Goal: Check status: Check status

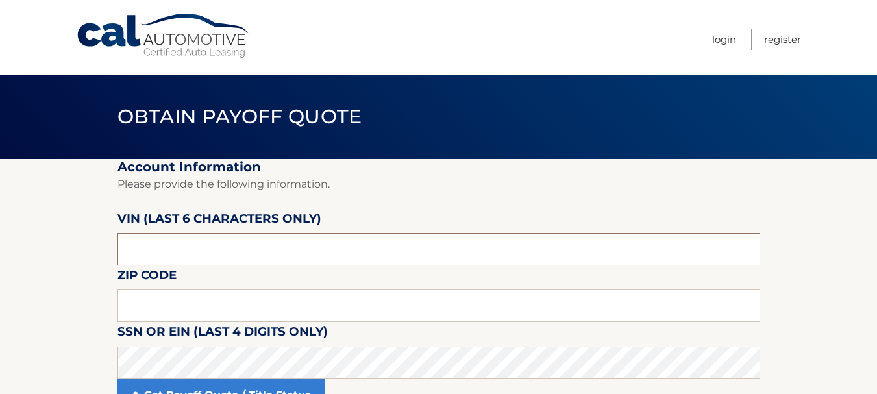
click at [182, 244] on input "text" at bounding box center [439, 249] width 643 height 32
type input "187709"
click at [164, 298] on input "text" at bounding box center [439, 306] width 643 height 32
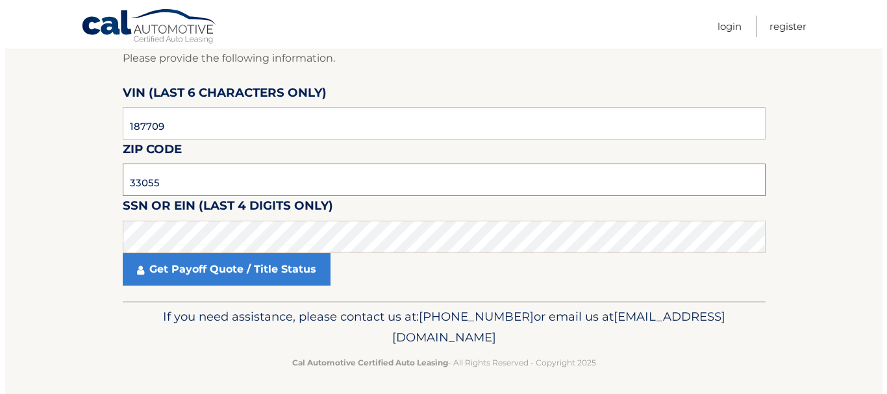
scroll to position [132, 0]
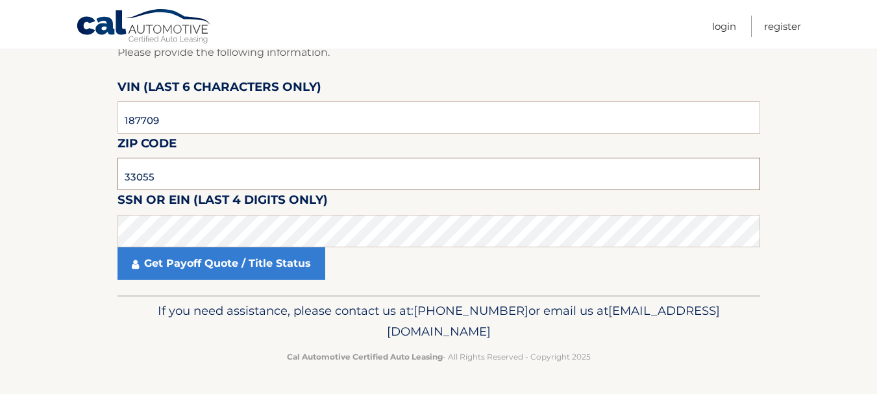
type input "33055"
click at [173, 119] on input "187709" at bounding box center [439, 117] width 643 height 32
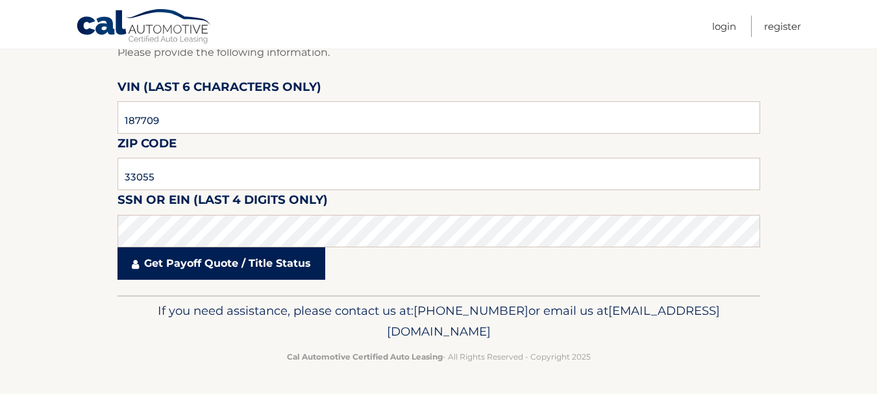
click at [182, 266] on link "Get Payoff Quote / Title Status" at bounding box center [222, 263] width 208 height 32
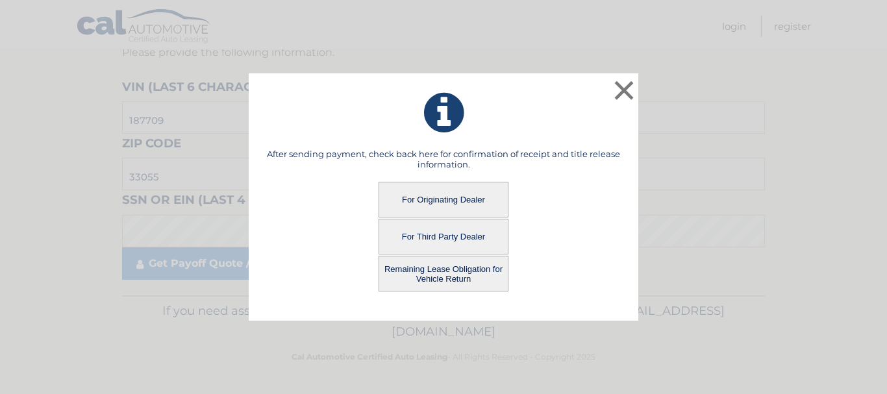
click at [430, 197] on button "For Originating Dealer" at bounding box center [443, 200] width 130 height 36
click at [438, 199] on button "For Originating Dealer" at bounding box center [443, 200] width 130 height 36
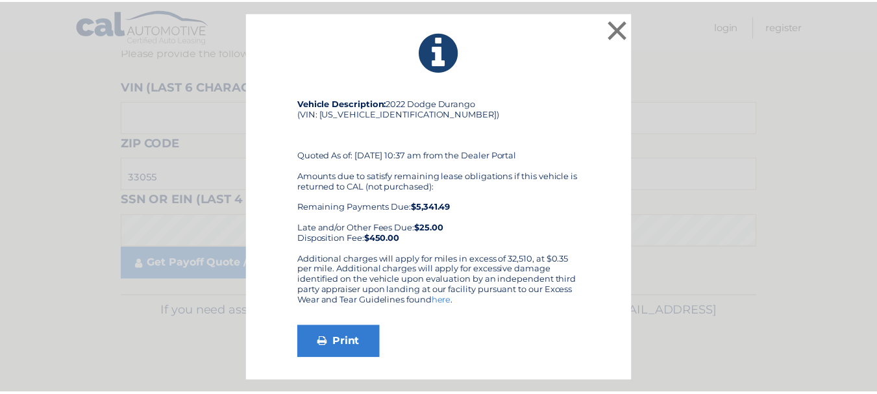
scroll to position [132, 0]
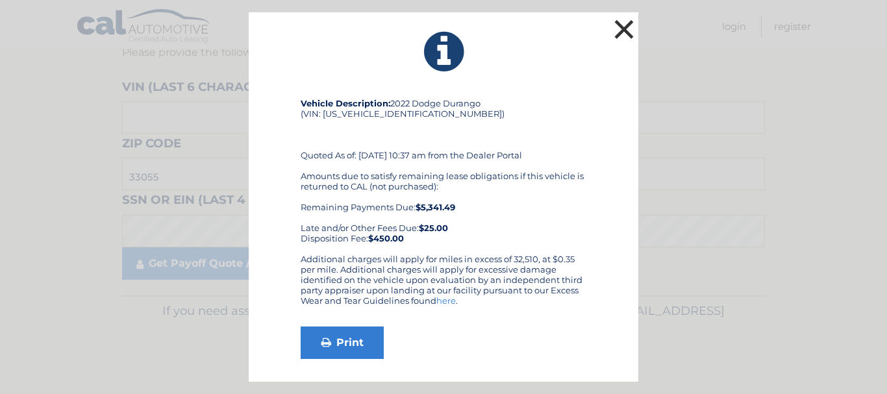
click at [635, 28] on button "×" at bounding box center [624, 29] width 26 height 26
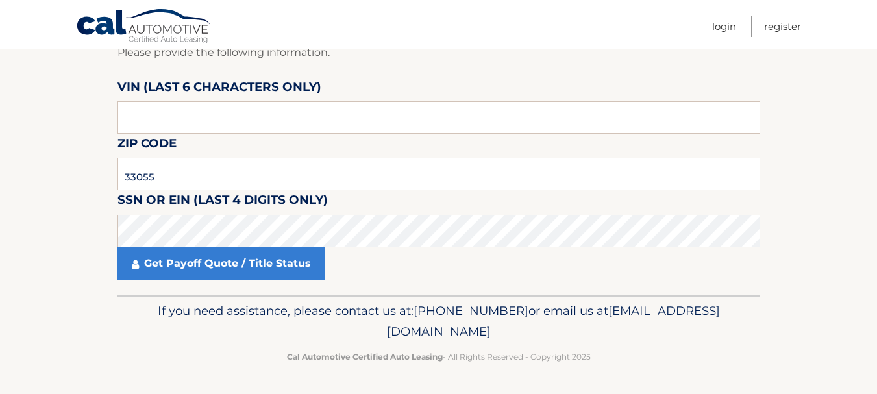
click at [737, 24] on ul "Login Register" at bounding box center [756, 24] width 89 height 49
click at [731, 27] on link "Login" at bounding box center [724, 26] width 24 height 21
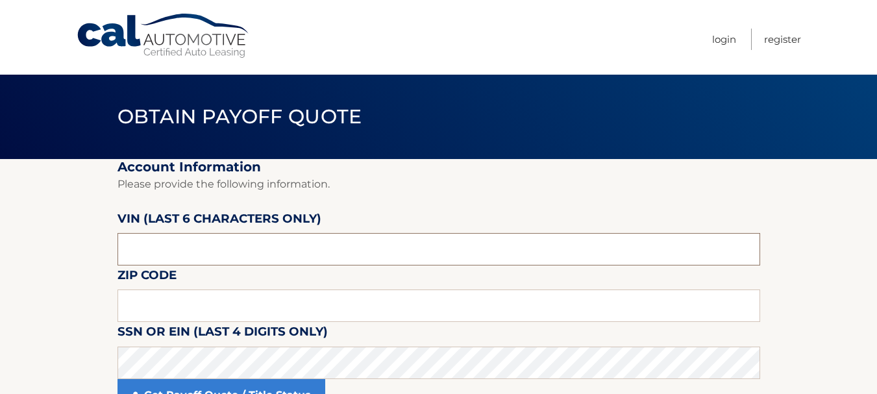
click at [169, 253] on input "text" at bounding box center [439, 249] width 643 height 32
type input "187709"
click at [167, 306] on input "text" at bounding box center [439, 306] width 643 height 32
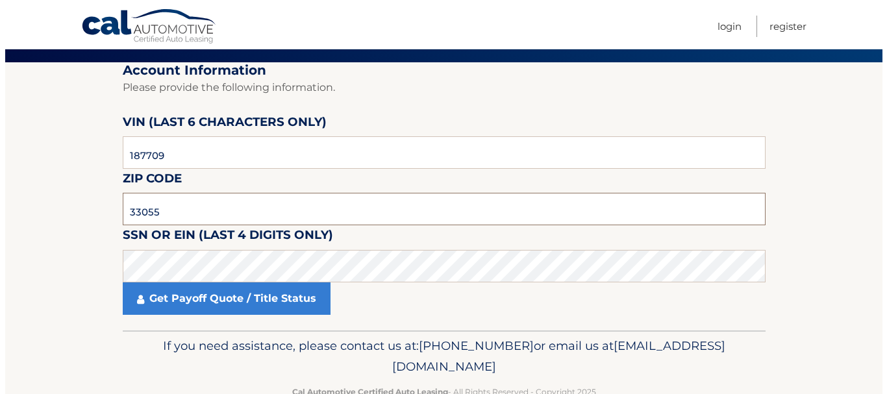
scroll to position [132, 0]
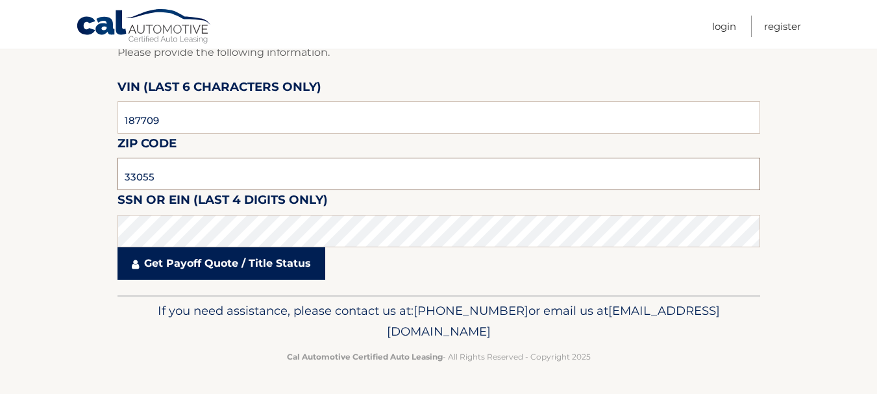
type input "33055"
click at [184, 266] on link "Get Payoff Quote / Title Status" at bounding box center [222, 263] width 208 height 32
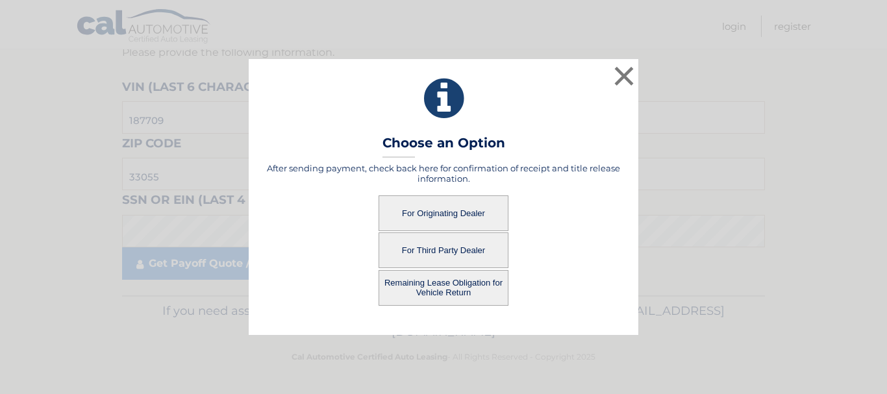
click at [443, 206] on button "For Originating Dealer" at bounding box center [443, 213] width 130 height 36
click at [439, 210] on button "For Originating Dealer" at bounding box center [443, 213] width 130 height 36
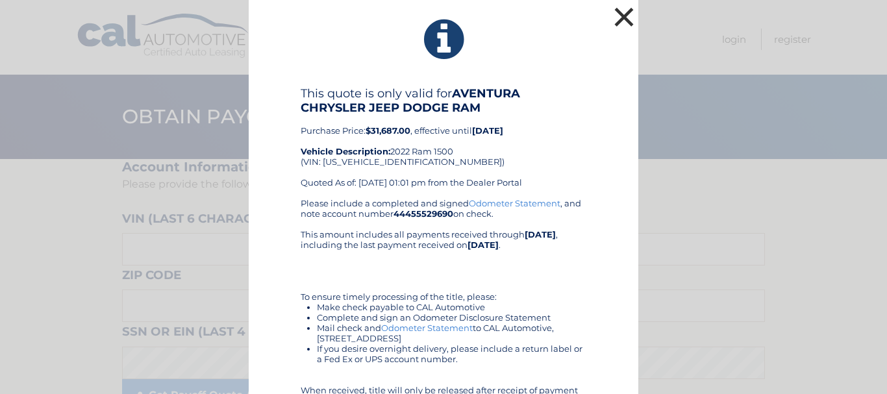
click at [619, 17] on button "×" at bounding box center [624, 17] width 26 height 26
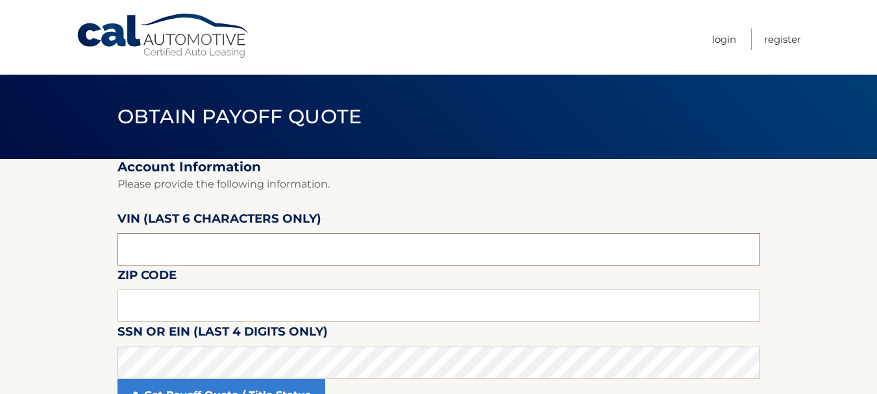
click at [143, 236] on input "text" at bounding box center [439, 249] width 643 height 32
drag, startPoint x: 153, startPoint y: 258, endPoint x: 113, endPoint y: 260, distance: 40.3
click at [113, 260] on section "Account Information Please provide the following information. VIN (last 6 chara…" at bounding box center [438, 293] width 877 height 268
type input "187709"
click at [140, 301] on input "text" at bounding box center [439, 306] width 643 height 32
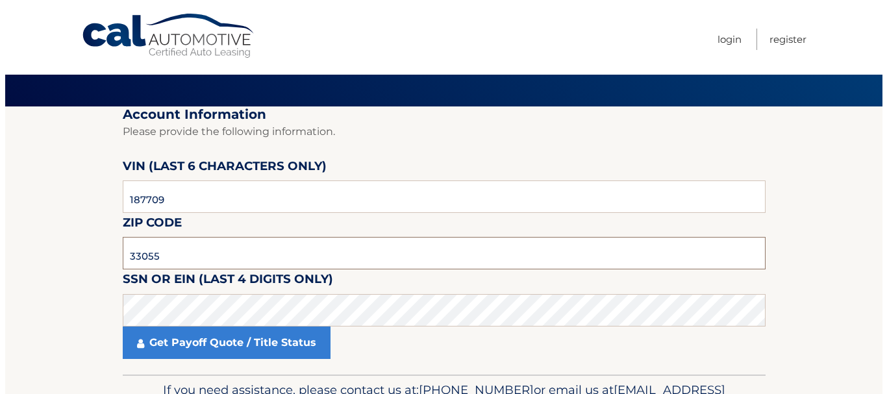
scroll to position [130, 0]
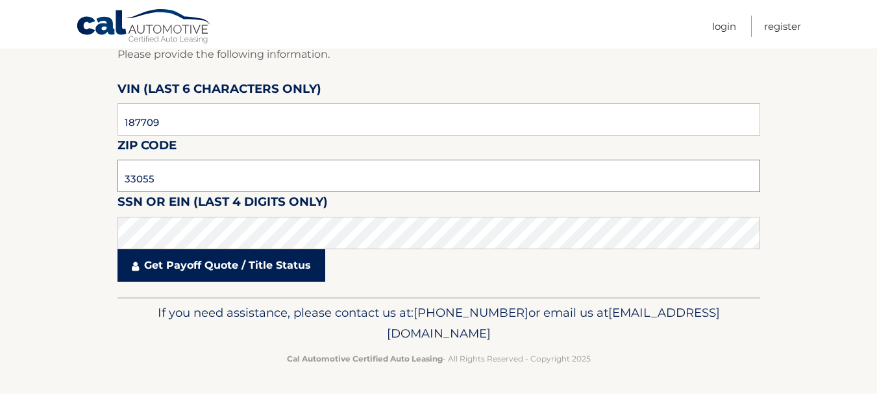
type input "33055"
click at [191, 271] on link "Get Payoff Quote / Title Status" at bounding box center [222, 265] width 208 height 32
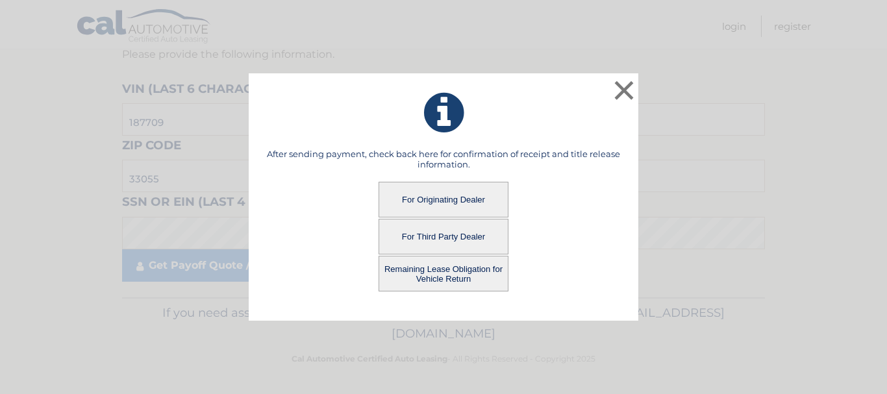
click at [456, 275] on button "Remaining Lease Obligation for Vehicle Return" at bounding box center [443, 274] width 130 height 36
click at [438, 271] on button "Remaining Lease Obligation for Vehicle Return" at bounding box center [443, 274] width 130 height 36
click at [432, 275] on button "Remaining Lease Obligation for Vehicle Return" at bounding box center [443, 274] width 130 height 36
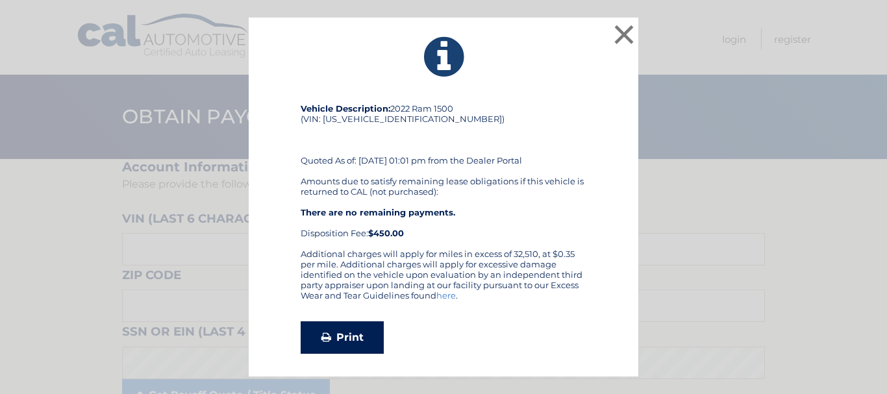
click at [353, 341] on link "Print" at bounding box center [342, 337] width 83 height 32
